Goal: Task Accomplishment & Management: Manage account settings

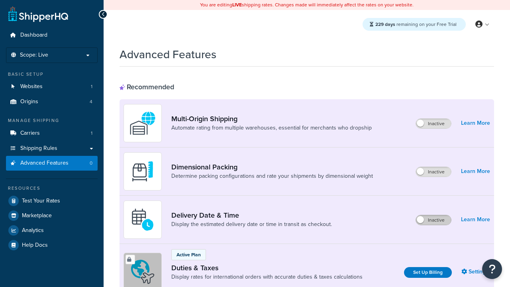
click at [434, 220] on label "Inactive" at bounding box center [433, 220] width 35 height 10
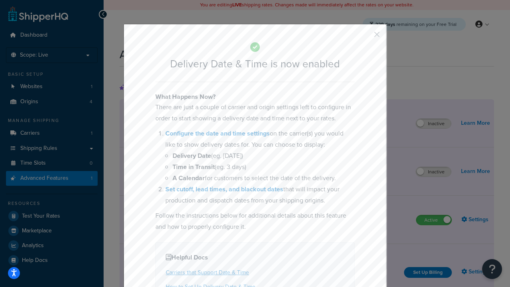
click at [365, 36] on button "button" at bounding box center [365, 37] width 2 height 2
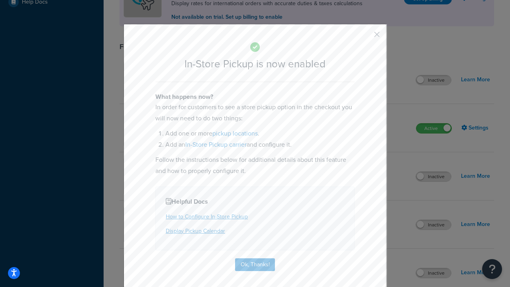
click at [365, 37] on button "button" at bounding box center [365, 37] width 2 height 2
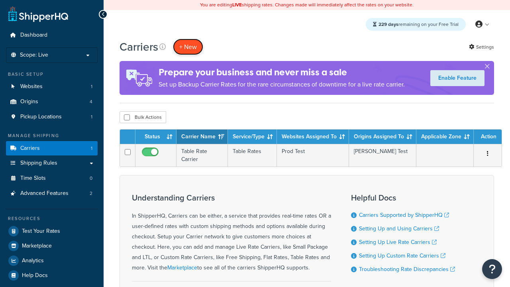
click at [188, 47] on button "+ New" at bounding box center [188, 47] width 30 height 16
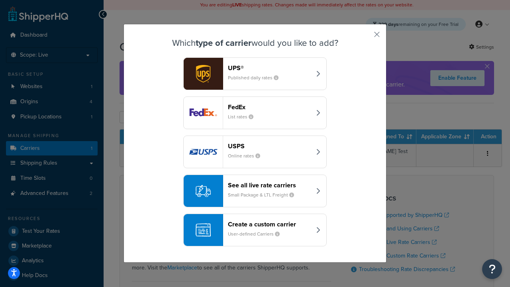
click at [255, 230] on div "Create a custom carrier User-defined Carriers" at bounding box center [269, 229] width 83 height 19
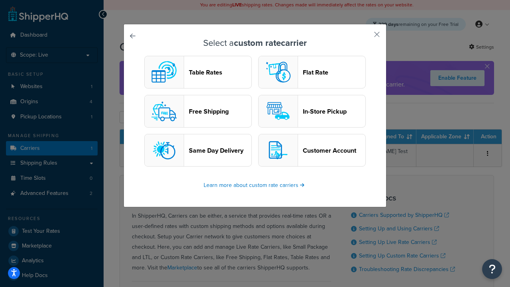
click at [312, 111] on header "In-Store Pickup" at bounding box center [334, 112] width 63 height 8
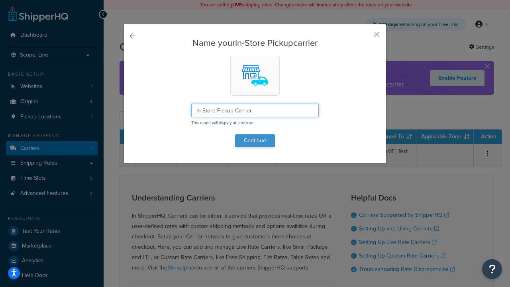
type input "In Store Pickup Carrier"
click at [255, 140] on button "Continue" at bounding box center [255, 140] width 40 height 13
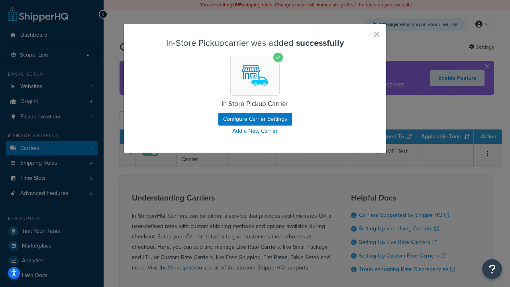
click at [365, 37] on button "button" at bounding box center [365, 37] width 2 height 2
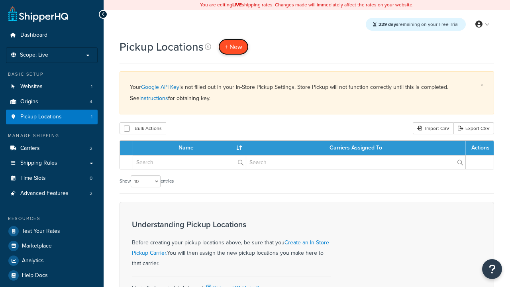
click at [234, 47] on span "+ New" at bounding box center [234, 46] width 18 height 9
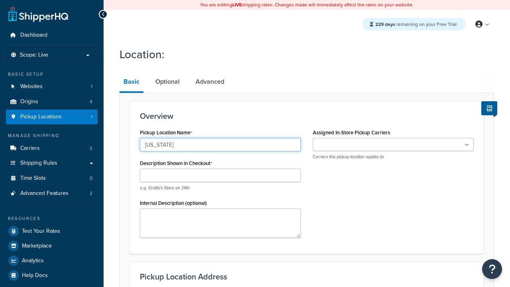
type input "[US_STATE]"
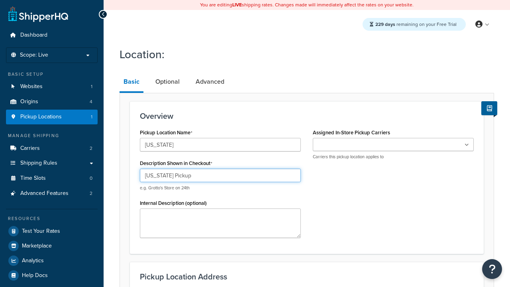
type input "California Pickup"
click at [394, 145] on ul at bounding box center [393, 144] width 161 height 13
type input "3385 Michelson Drive"
type input "Suite B"
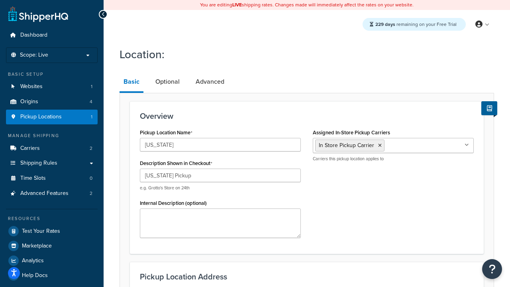
type input "Irvine"
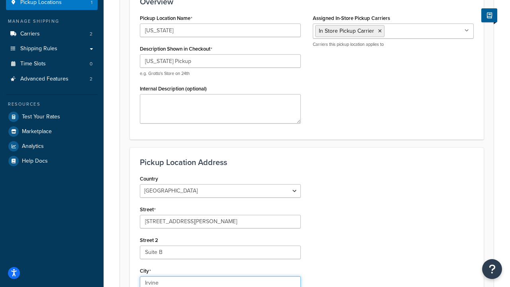
select select "5"
type input "Irvine"
type input "92612"
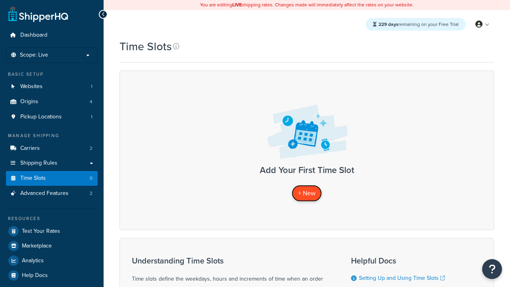
click at [307, 193] on span "+ New" at bounding box center [307, 193] width 18 height 9
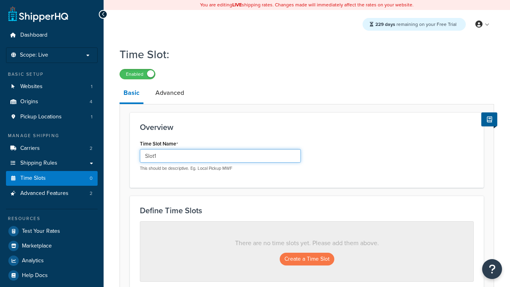
type input "Slot1"
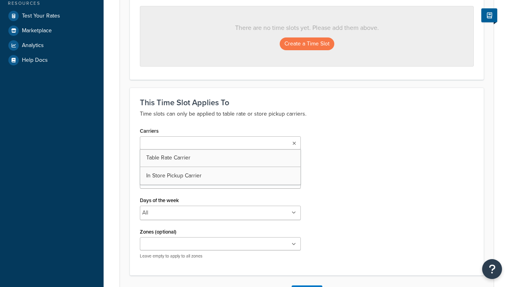
click at [220, 185] on ul at bounding box center [220, 181] width 161 height 13
click at [307, 44] on button "Create a Time Slot" at bounding box center [307, 43] width 55 height 13
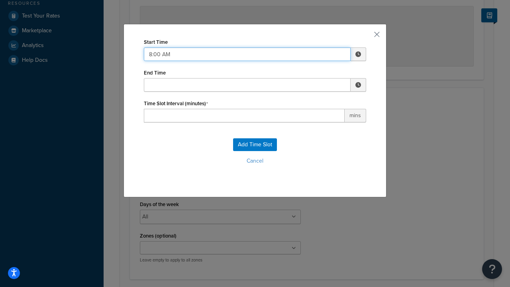
type input "8:00 AM"
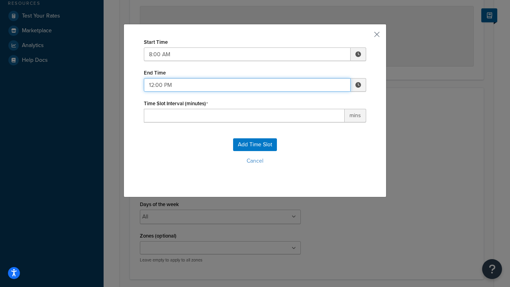
type input "12:00 PM"
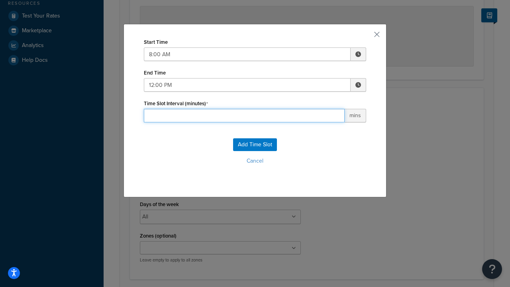
type input "60"
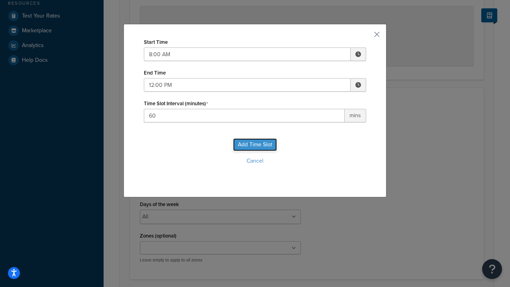
click at [255, 145] on button "Add Time Slot" at bounding box center [255, 144] width 44 height 13
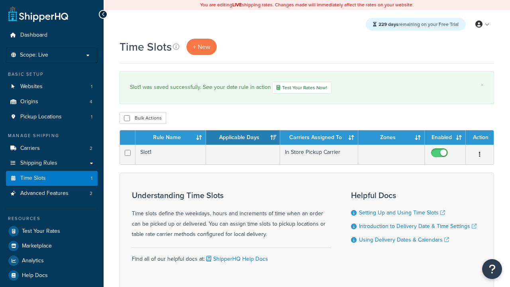
click at [171, 138] on th "Rule Name" at bounding box center [171, 137] width 71 height 14
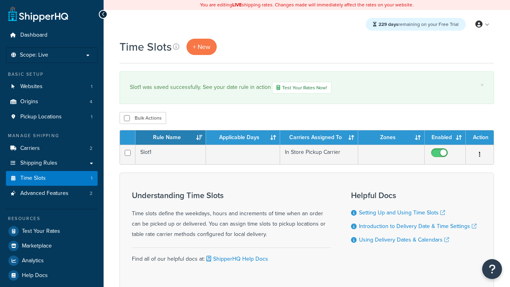
click at [171, 138] on th "Rule Name" at bounding box center [171, 137] width 71 height 14
click at [243, 138] on th "Applicable Days" at bounding box center [243, 137] width 74 height 14
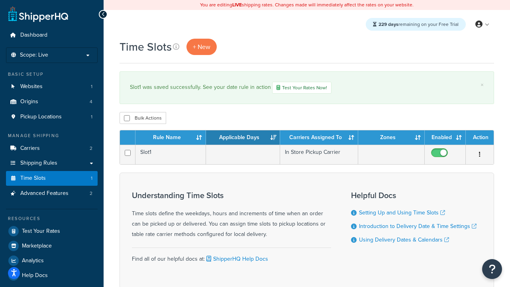
click at [243, 138] on th "Applicable Days" at bounding box center [243, 137] width 74 height 14
click at [319, 138] on th "Carriers Assigned To" at bounding box center [319, 137] width 78 height 14
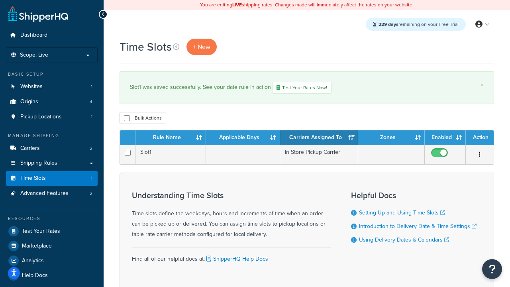
click at [392, 138] on th "Zones" at bounding box center [391, 137] width 67 height 14
click at [445, 138] on th "Enabled" at bounding box center [445, 137] width 41 height 14
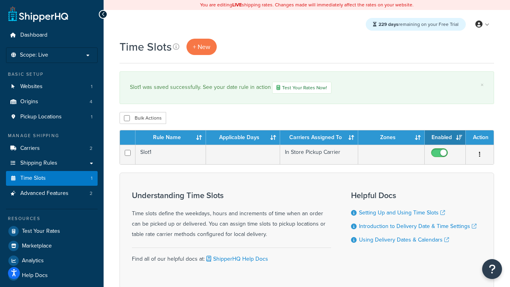
click at [445, 138] on th "Enabled" at bounding box center [445, 137] width 41 height 14
click at [480, 138] on th "Action" at bounding box center [480, 137] width 28 height 14
click at [127, 119] on input "checkbox" at bounding box center [127, 118] width 6 height 6
checkbox input "true"
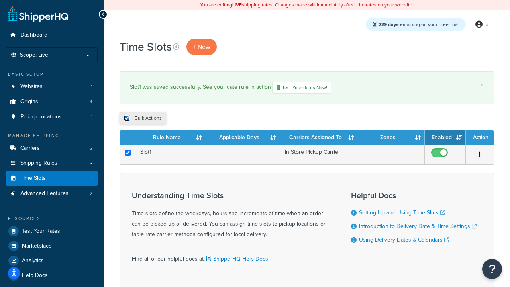
checkbox input "true"
click at [215, 119] on button "Delete" at bounding box center [213, 118] width 28 height 12
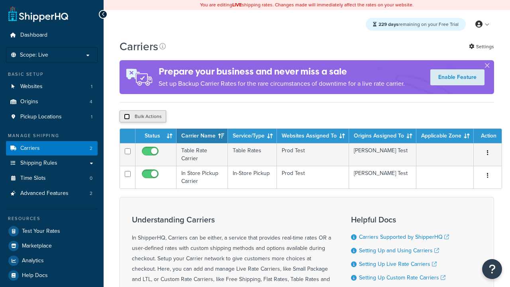
click at [127, 118] on input "checkbox" at bounding box center [127, 117] width 6 height 6
checkbox input "true"
click at [0, 0] on button "Delete" at bounding box center [0, 0] width 0 height 0
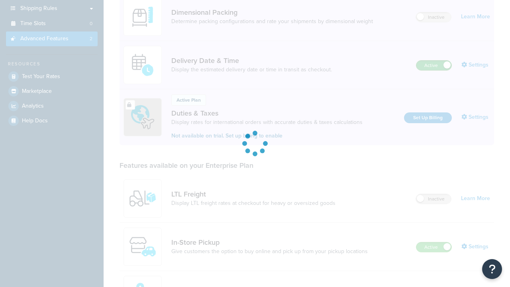
click at [434, 61] on label "Active" at bounding box center [434, 66] width 35 height 10
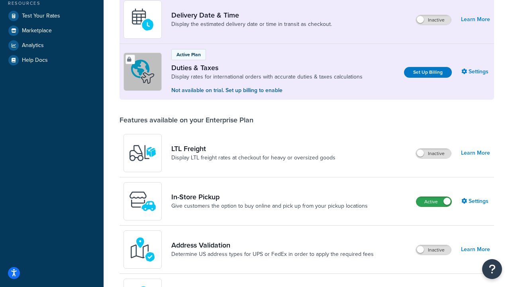
click at [434, 202] on label "Active" at bounding box center [434, 202] width 35 height 10
